Goal: Task Accomplishment & Management: Use online tool/utility

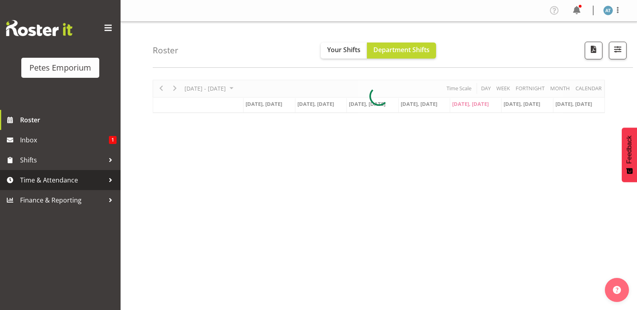
click at [81, 181] on span "Time & Attendance" at bounding box center [62, 180] width 84 height 12
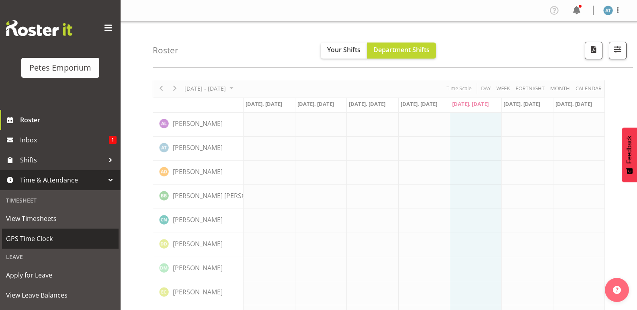
click at [77, 241] on span "GPS Time Clock" at bounding box center [60, 239] width 108 height 12
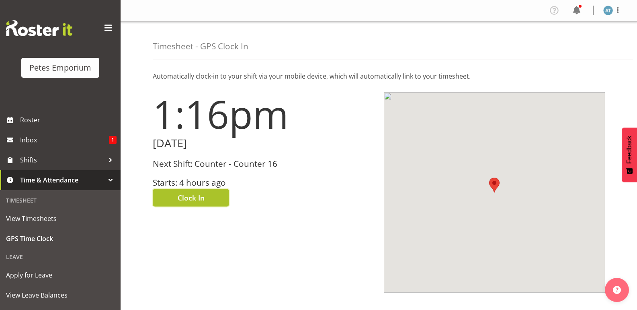
click at [203, 202] on span "Clock In" at bounding box center [191, 198] width 27 height 10
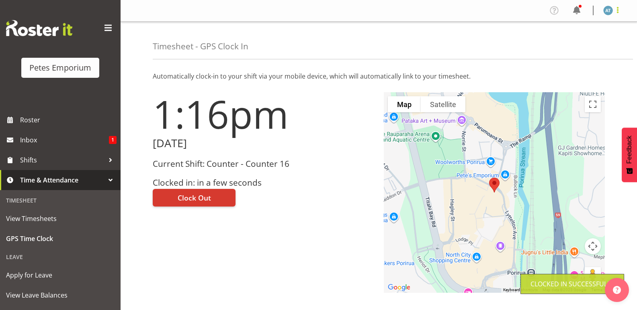
click at [616, 11] on span at bounding box center [617, 10] width 10 height 10
click at [586, 46] on link "Log Out" at bounding box center [583, 42] width 77 height 14
